Goal: Navigation & Orientation: Find specific page/section

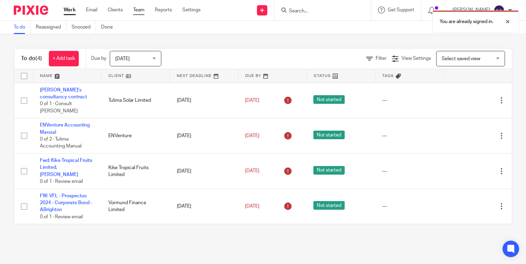
click at [144, 9] on link "Team" at bounding box center [138, 10] width 11 height 7
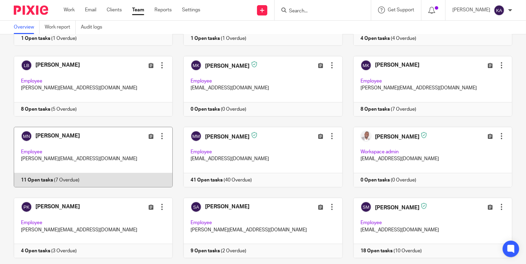
scroll to position [242, 0]
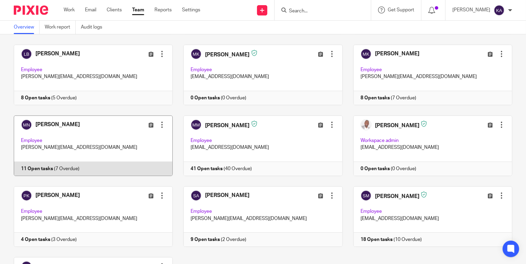
click at [58, 169] on link at bounding box center [88, 146] width 170 height 61
